Goal: Information Seeking & Learning: Learn about a topic

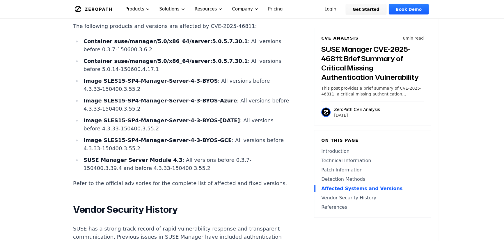
scroll to position [1454, 0]
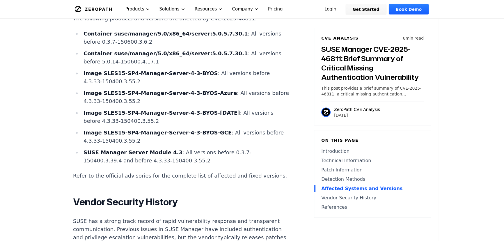
click at [163, 165] on li "SUSE Manager Server Module 4.3 : All versions before 0.3.7-150400.3.39.4 and be…" at bounding box center [185, 156] width 208 height 16
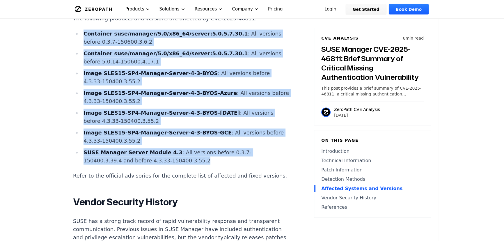
drag, startPoint x: 161, startPoint y: 181, endPoint x: 79, endPoint y: 55, distance: 151.0
click at [79, 55] on ul "Container suse/manager/5.0/x86_64/server:5.0.5.7.30.1 : All versions before 0.3…" at bounding box center [181, 97] width 216 height 135
copy ul "Container suse/manager/5.0/x86_64/server:5.0.5.7.30.1 : All versions before 0.3…"
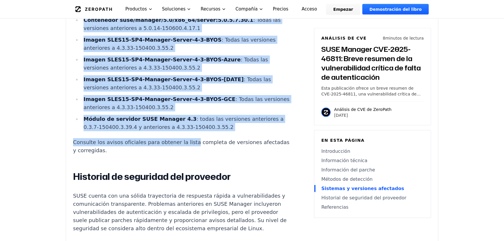
scroll to position [1602, 0]
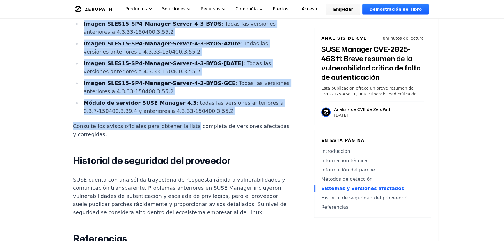
drag, startPoint x: 72, startPoint y: 51, endPoint x: 221, endPoint y: 154, distance: 181.6
copy ul "Contenedor suse/manager/5.0/x86_64/server:5.0.5.7.30.1 : Todas las versiones an…"
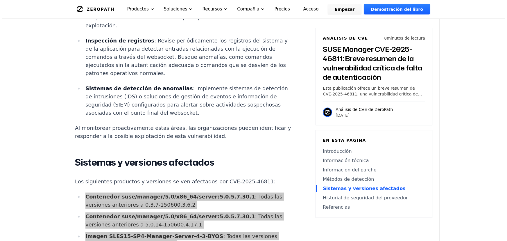
scroll to position [0, 0]
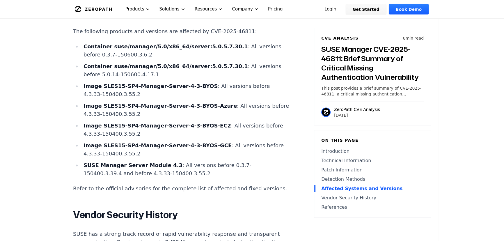
scroll to position [1454, 0]
